Goal: Check status: Check status

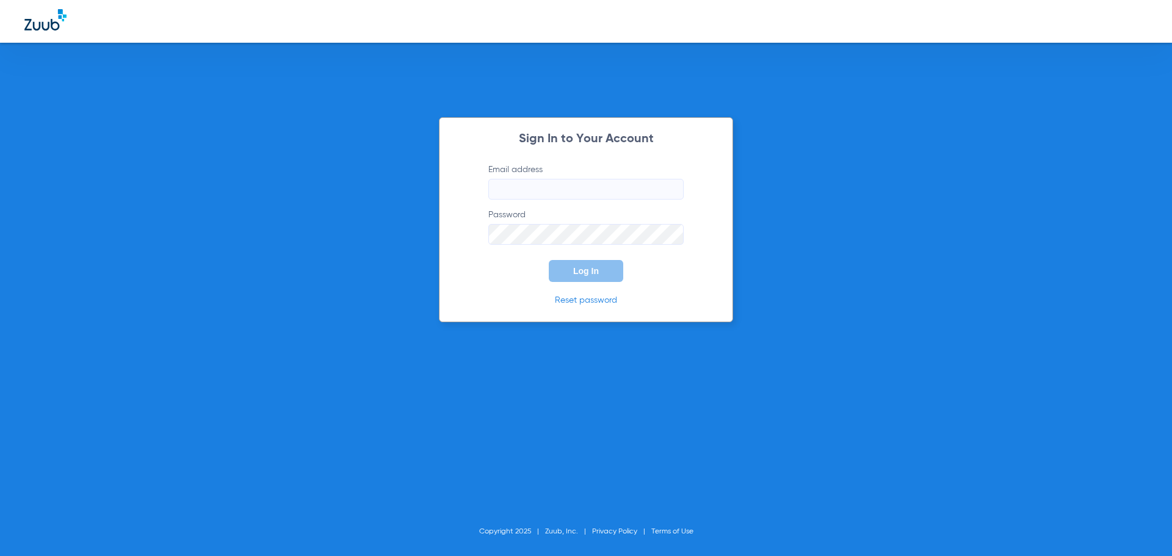
click at [579, 199] on input "Email address" at bounding box center [585, 189] width 195 height 21
type input "[EMAIL_ADDRESS][DOMAIN_NAME]"
click at [549, 260] on button "Log In" at bounding box center [586, 271] width 74 height 22
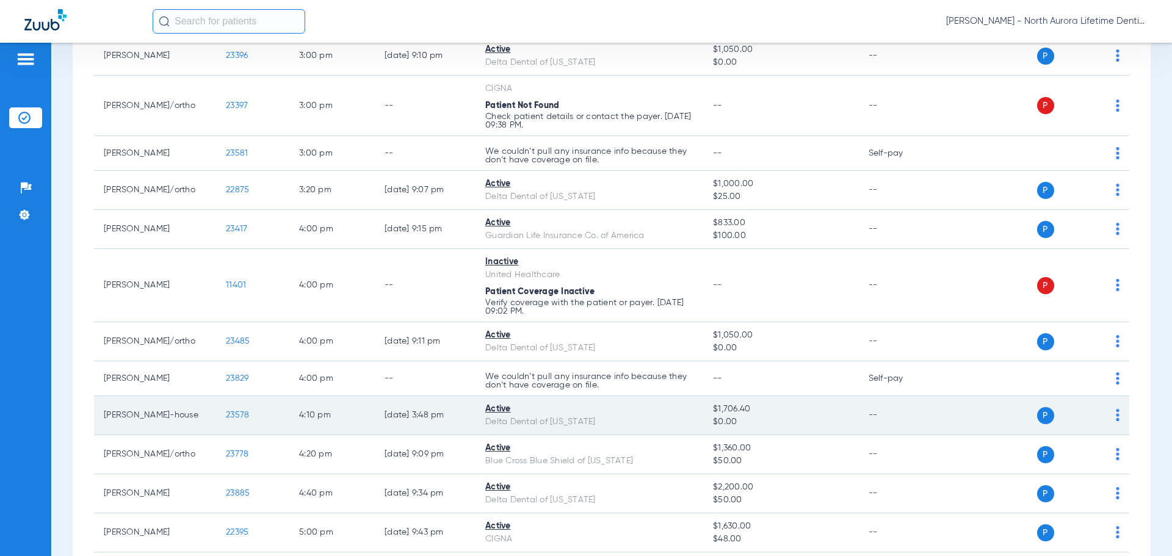
scroll to position [1099, 0]
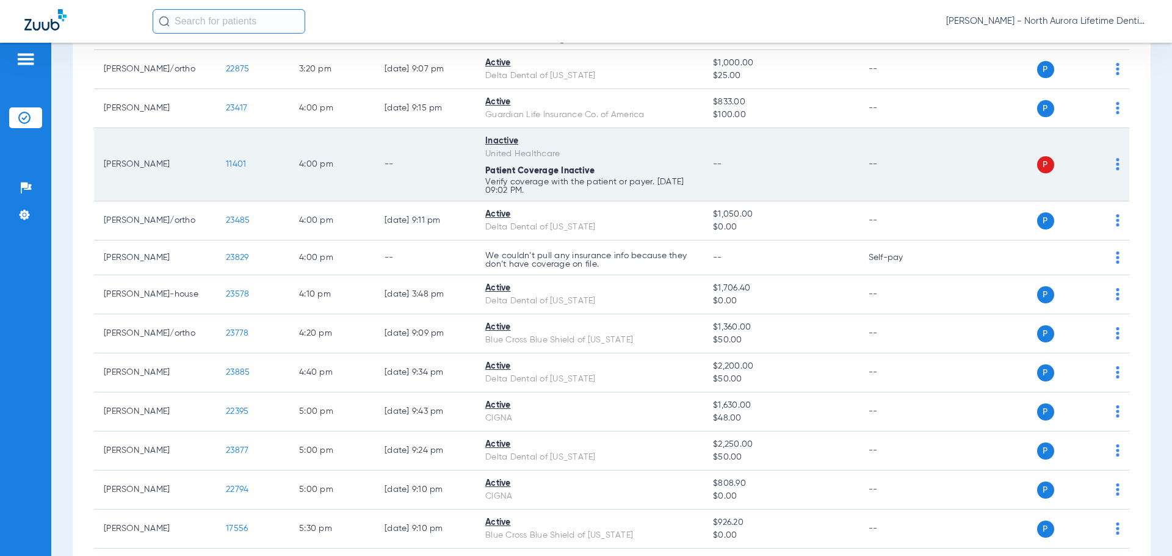
click at [1116, 165] on img at bounding box center [1118, 164] width 4 height 12
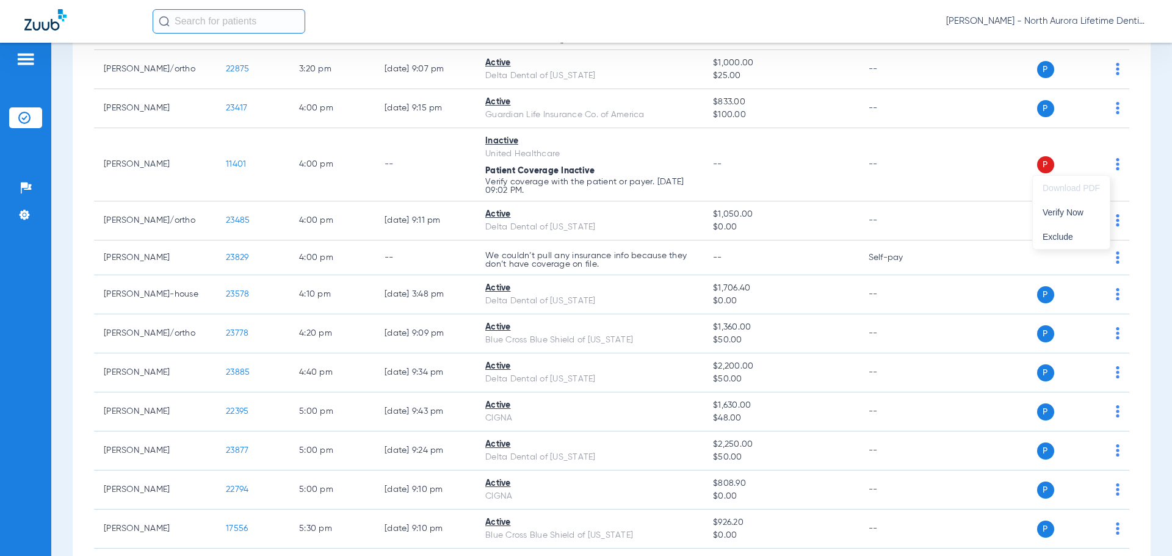
click at [508, 191] on div at bounding box center [586, 278] width 1172 height 556
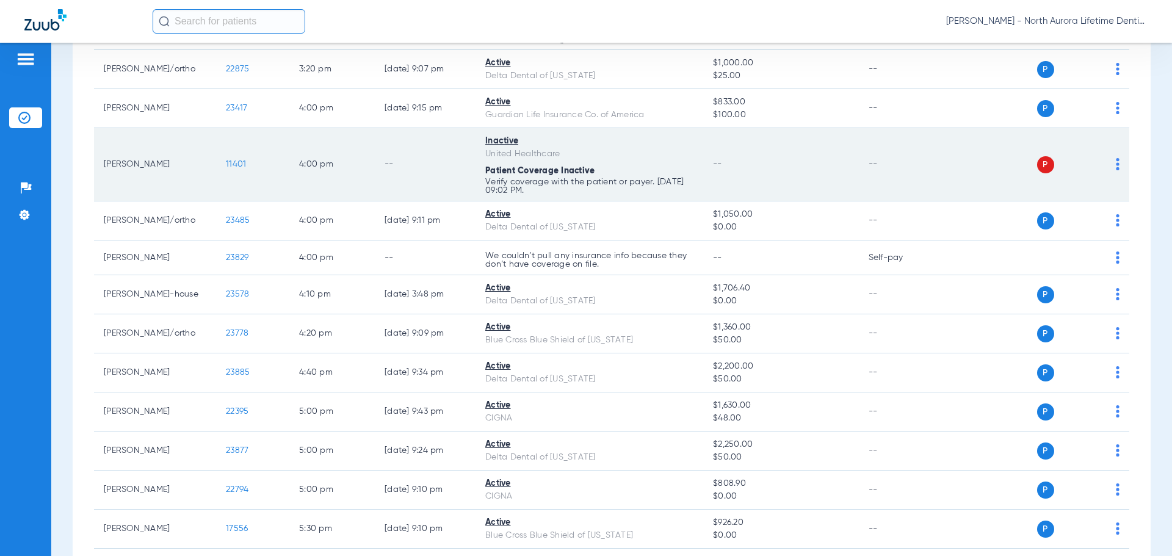
click at [237, 164] on span "11401" at bounding box center [236, 164] width 20 height 9
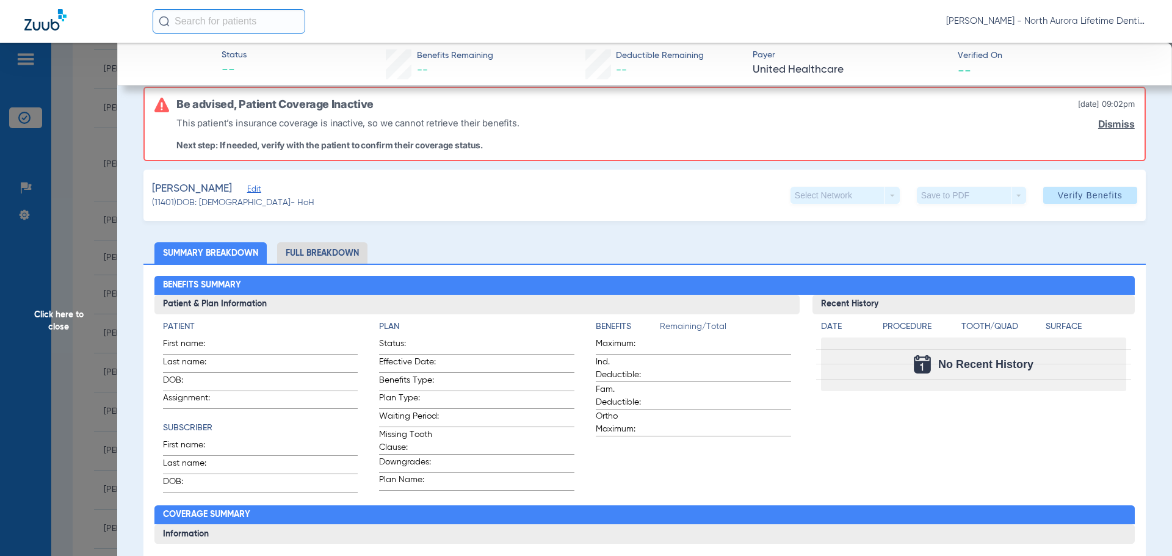
scroll to position [0, 0]
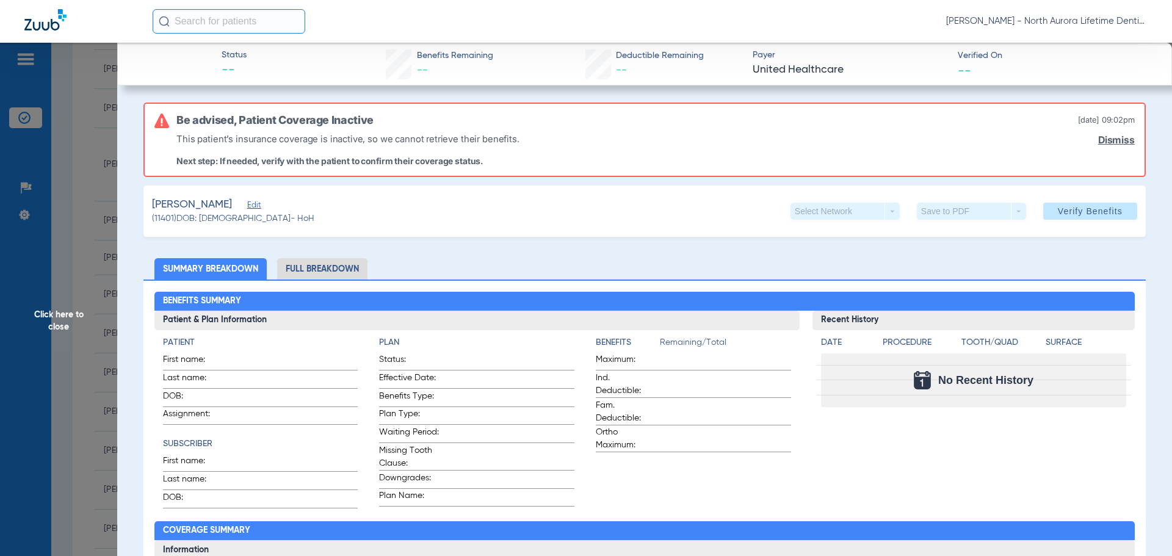
click at [309, 263] on li "Full Breakdown" at bounding box center [322, 268] width 90 height 21
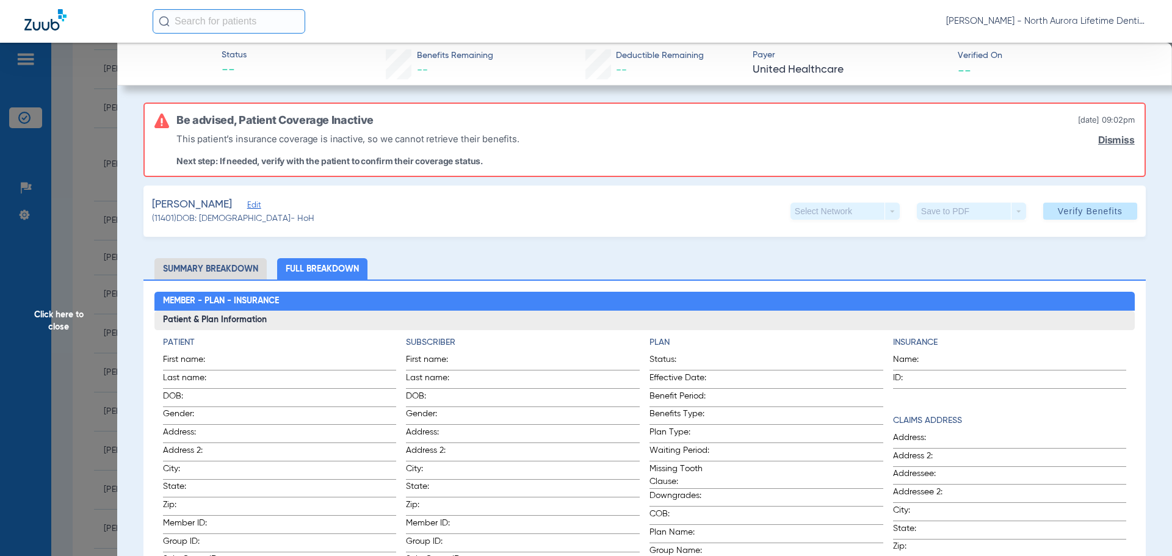
click at [84, 187] on span "Click here to close" at bounding box center [58, 321] width 117 height 556
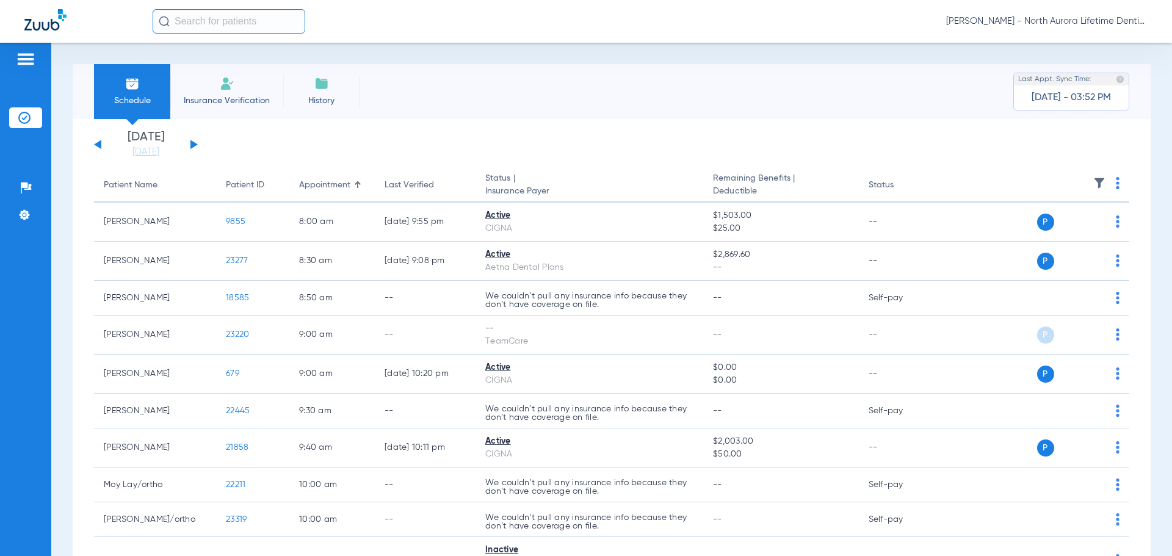
click at [197, 146] on div "[DATE] [DATE] [DATE] [DATE] [DATE] [DATE] [DATE] [DATE] [DATE] [DATE] [DATE] [D…" at bounding box center [146, 144] width 104 height 27
click at [195, 143] on button at bounding box center [193, 144] width 7 height 9
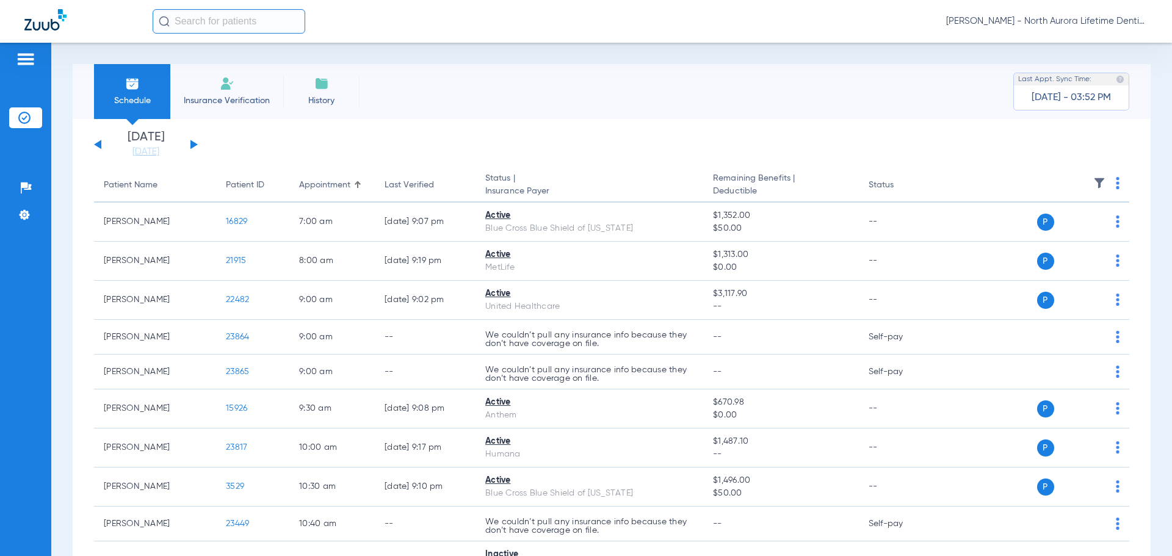
click at [195, 143] on button at bounding box center [193, 144] width 7 height 9
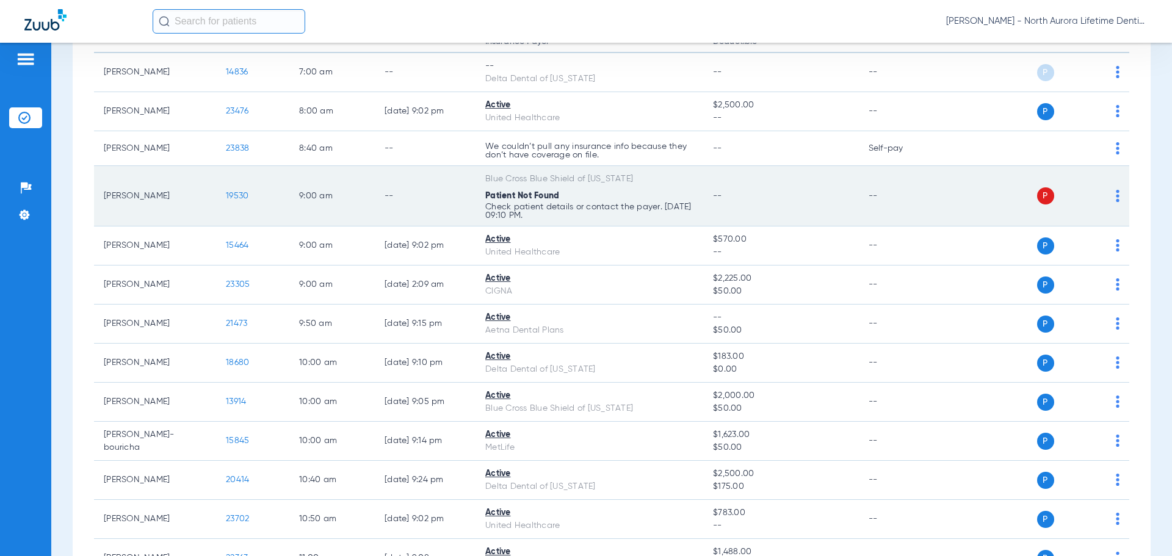
scroll to position [183, 0]
